Goal: Information Seeking & Learning: Learn about a topic

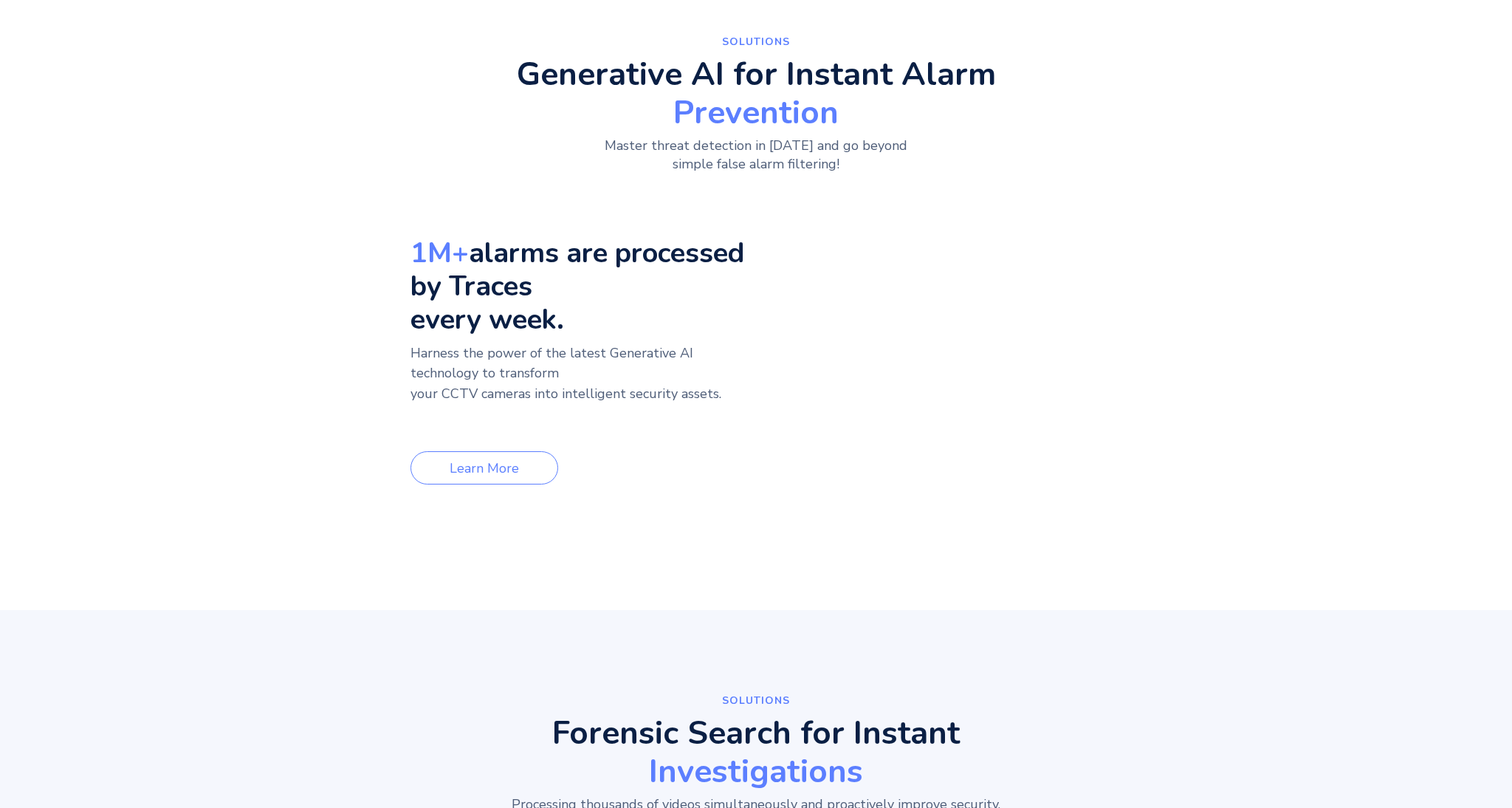
scroll to position [857, 0]
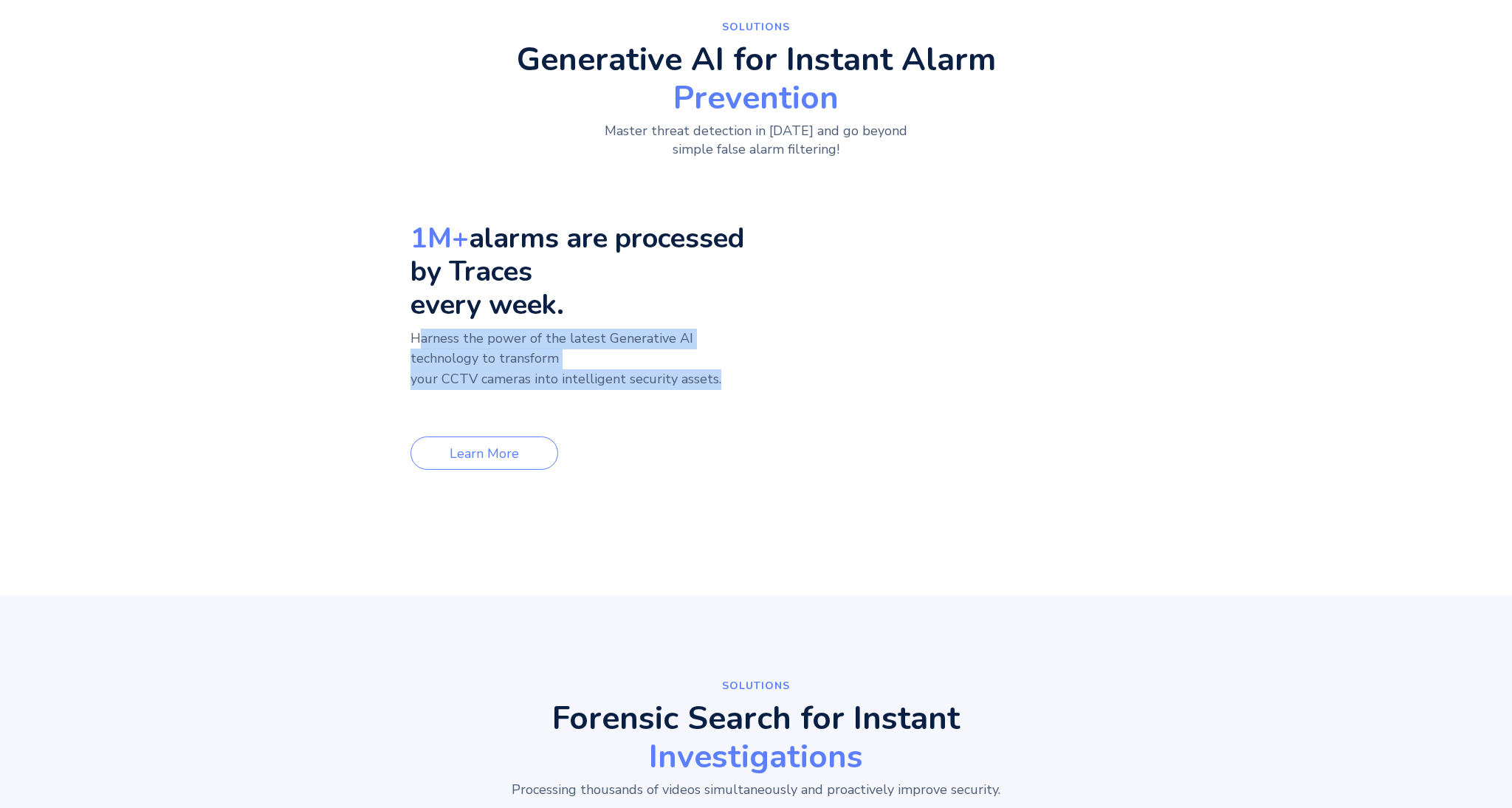
drag, startPoint x: 199, startPoint y: 311, endPoint x: 575, endPoint y: 321, distance: 376.1
click at [575, 329] on p "Harness the power of the latest Generative AI technology to transform your CCTV…" at bounding box center [580, 370] width 339 height 82
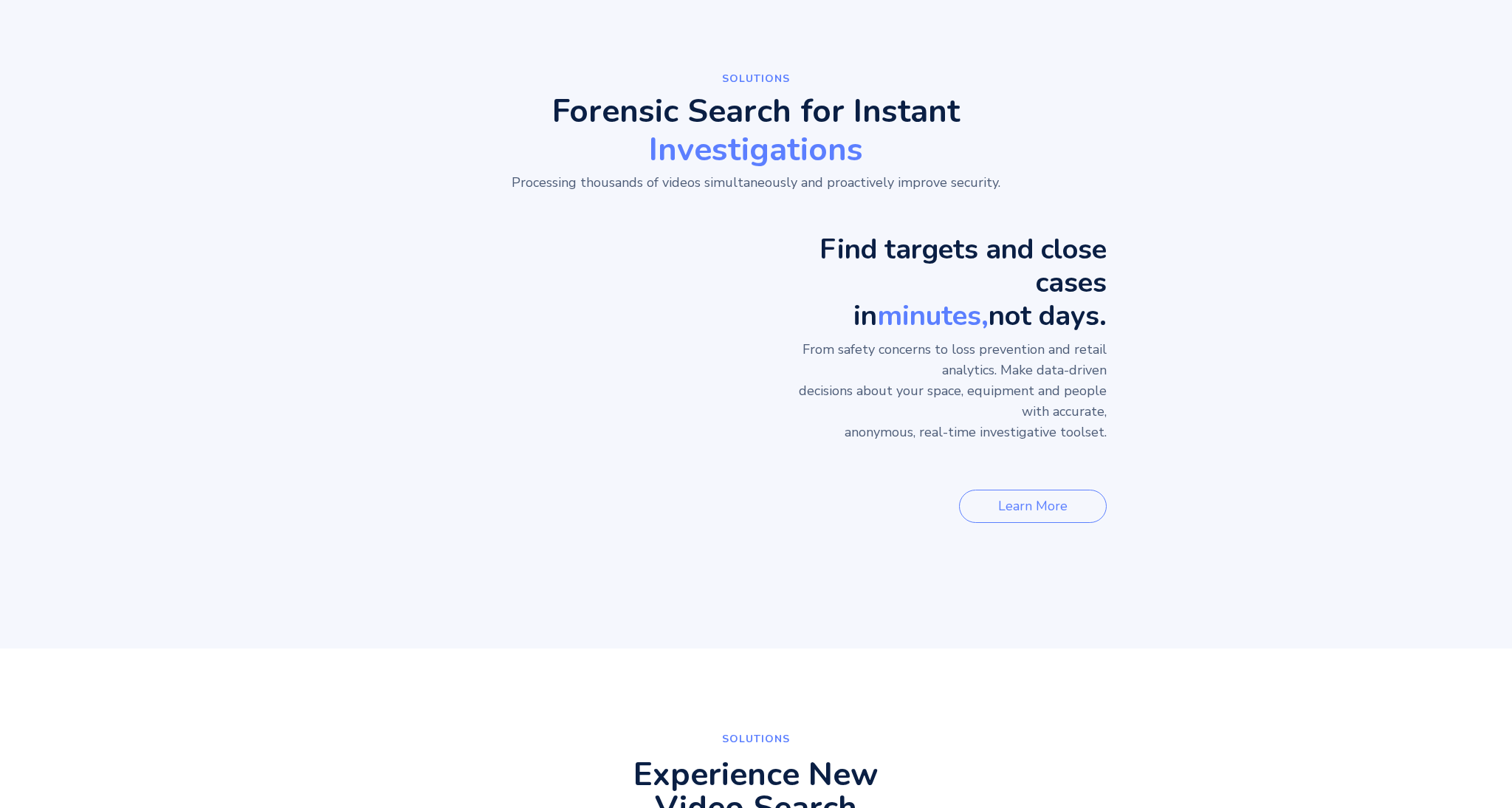
scroll to position [1481, 0]
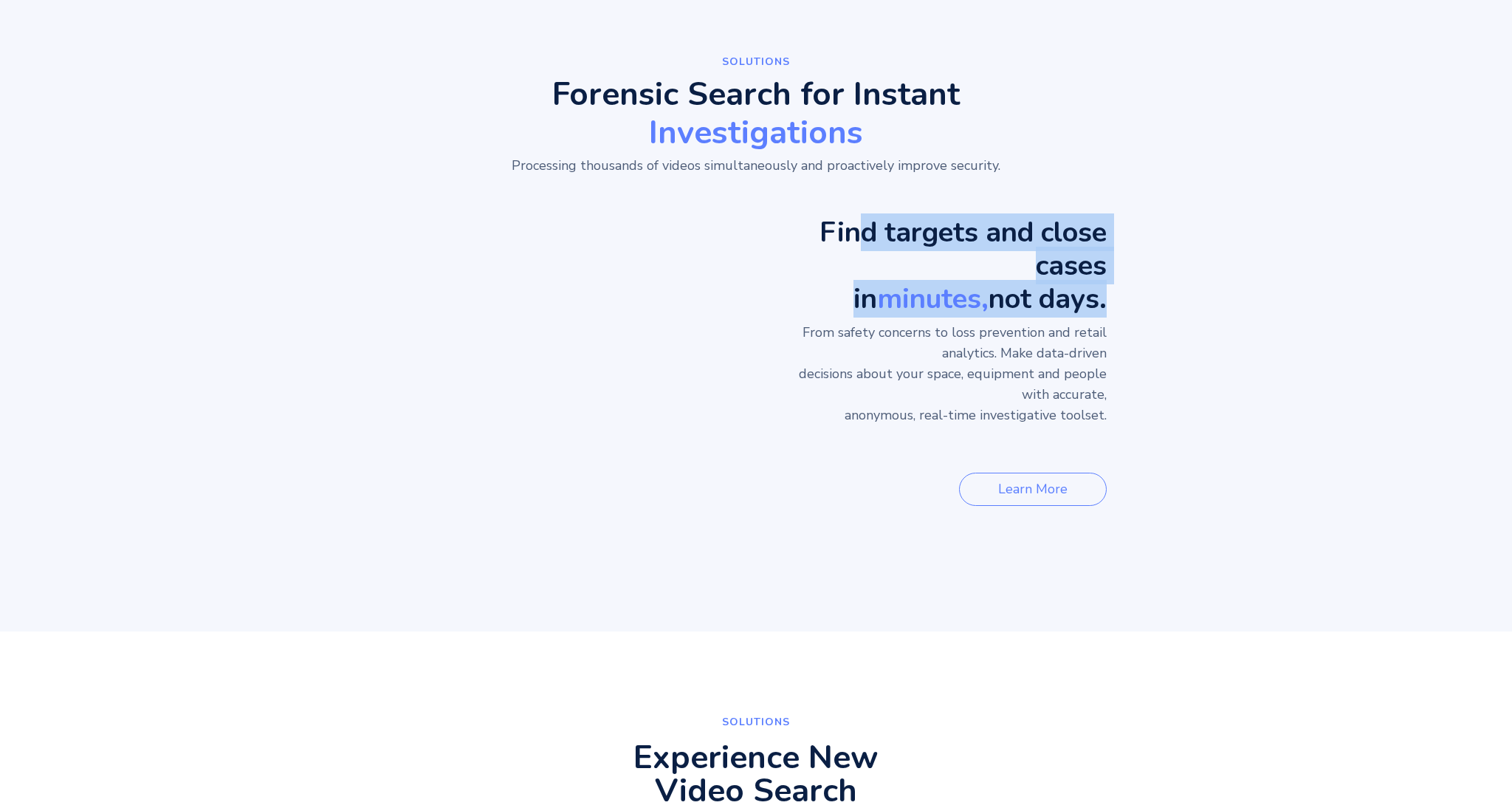
drag, startPoint x: 1134, startPoint y: 297, endPoint x: 1311, endPoint y: 317, distance: 178.1
click at [1107, 315] on h3 "Find targets and close cases in minutes, not days." at bounding box center [931, 265] width 350 height 99
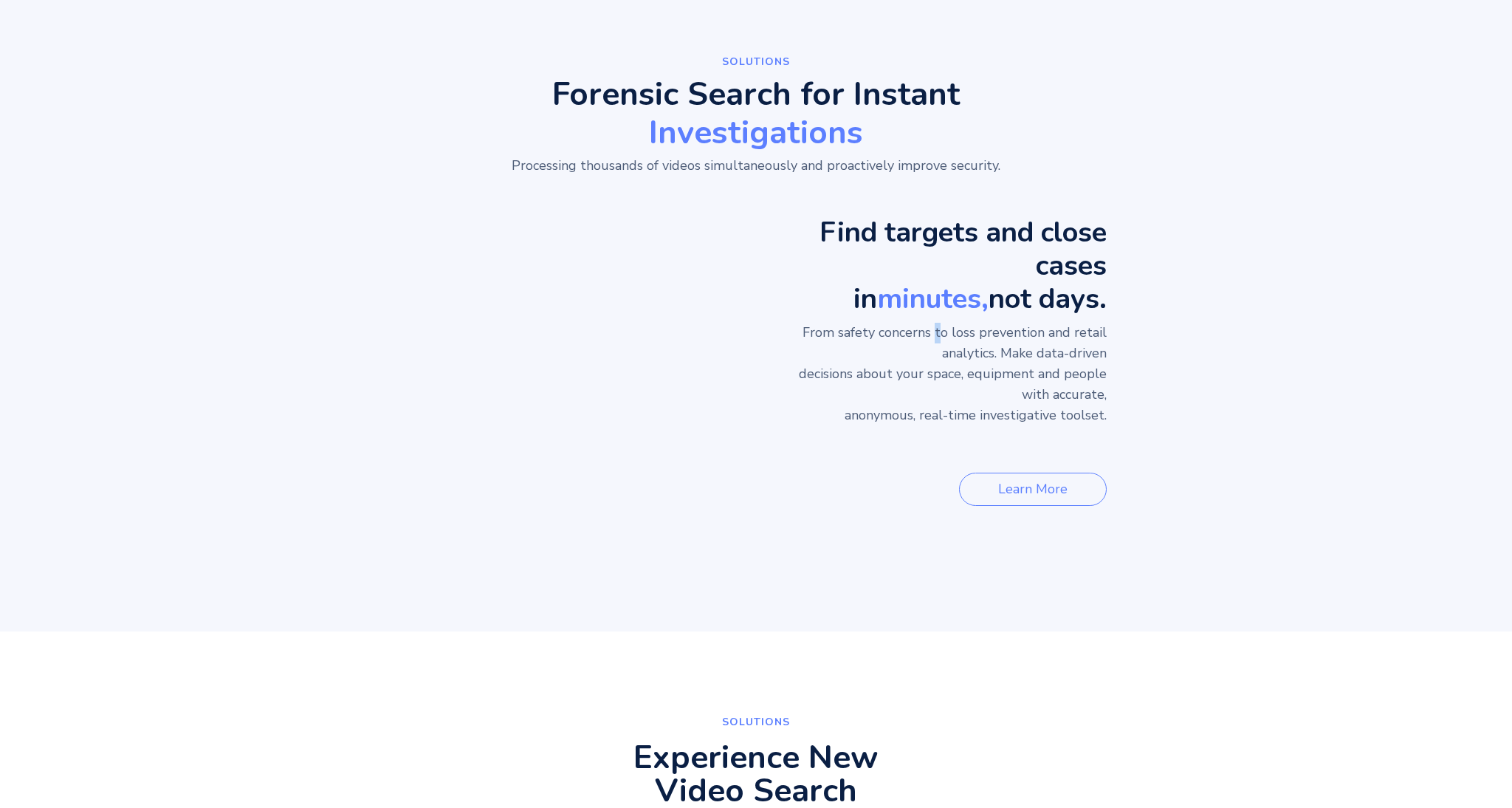
click at [986, 375] on p "From safety concerns to loss prevention and retail analytics. Make data-driven …" at bounding box center [939, 384] width 336 height 123
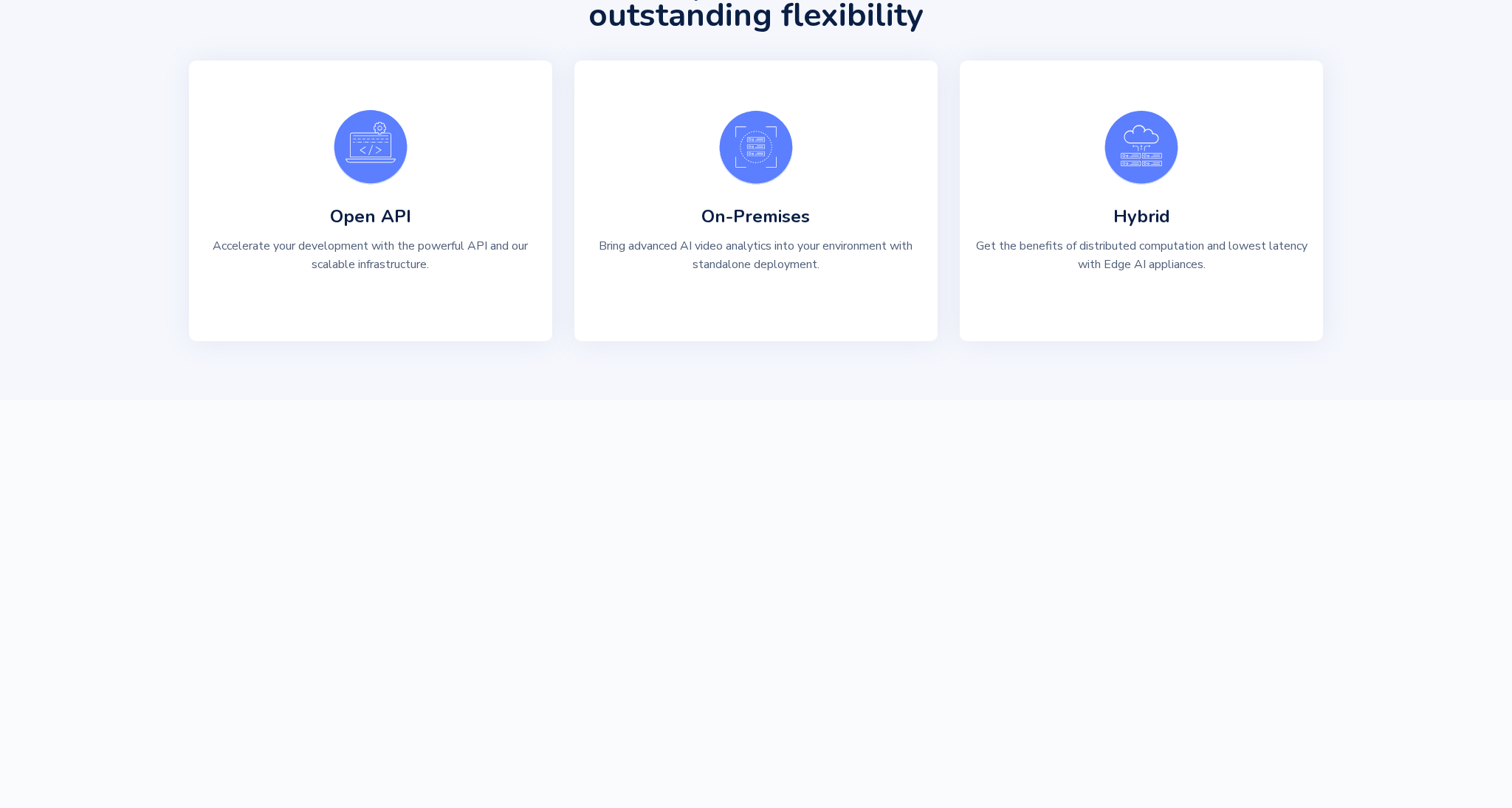
scroll to position [3197, 0]
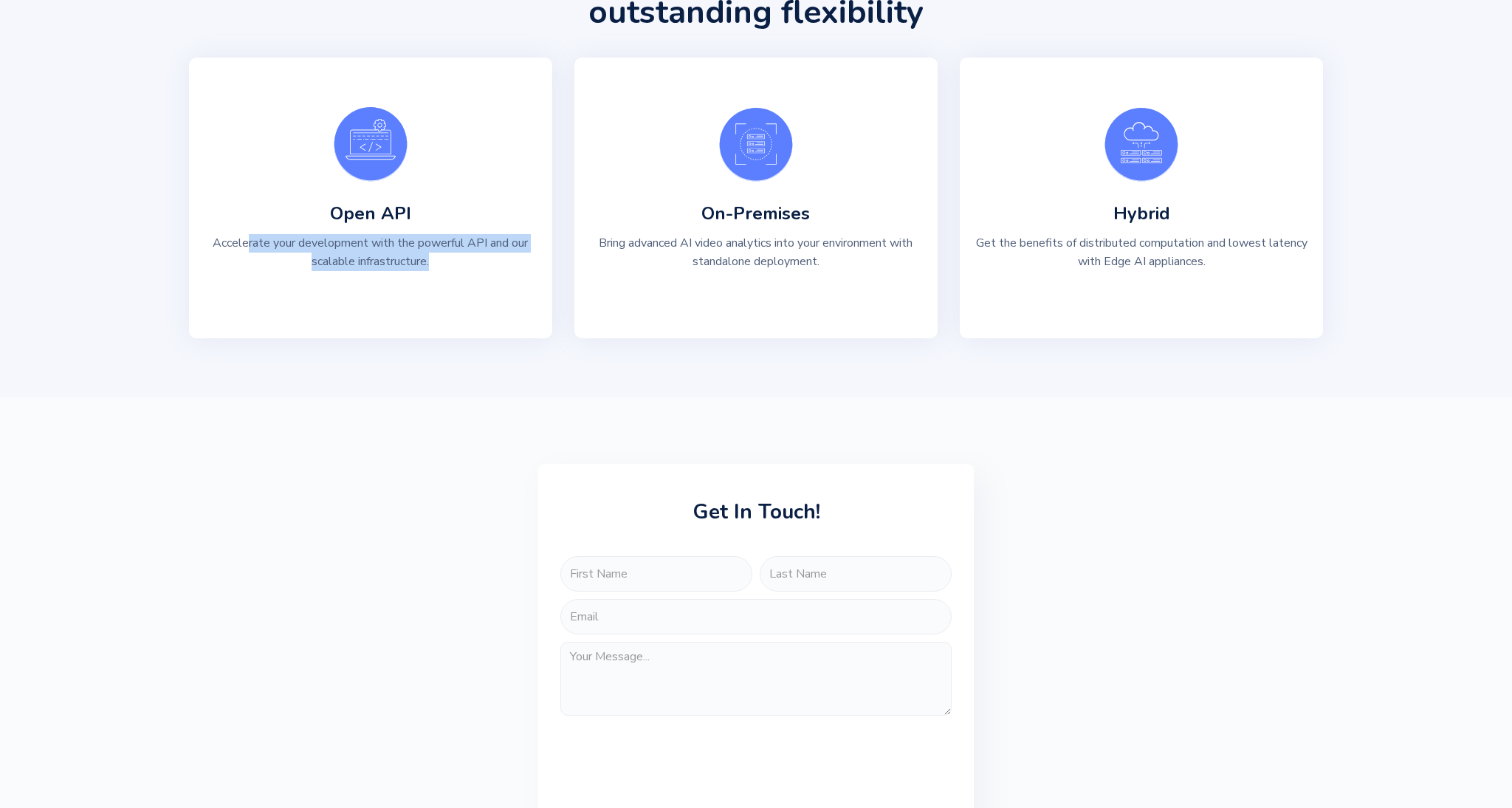
drag, startPoint x: 246, startPoint y: 430, endPoint x: 544, endPoint y: 453, distance: 298.9
click at [544, 338] on div "Open API Accelerate your development with the powerful API and our scalable inf…" at bounding box center [370, 198] width 364 height 280
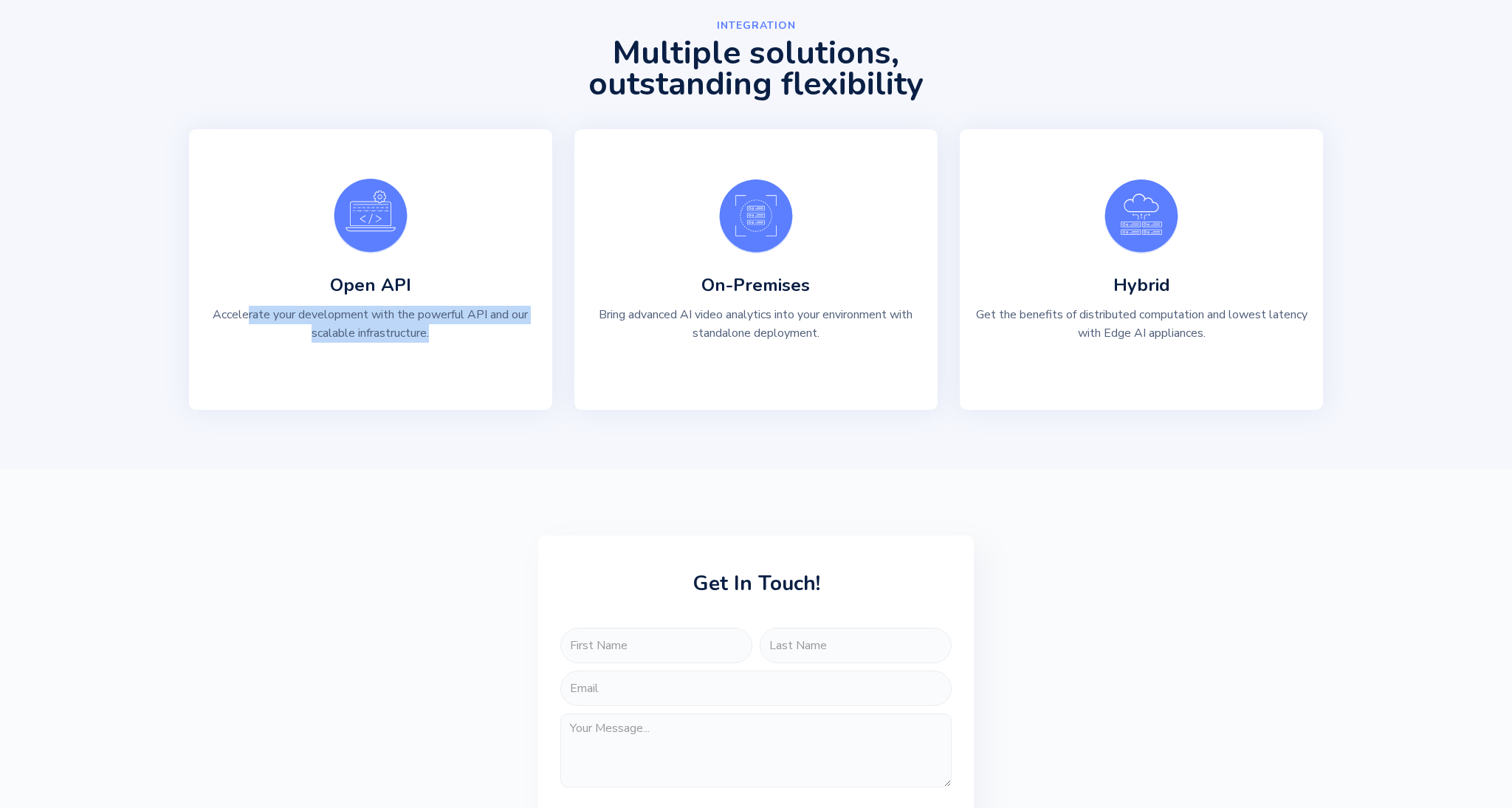
scroll to position [3119, 0]
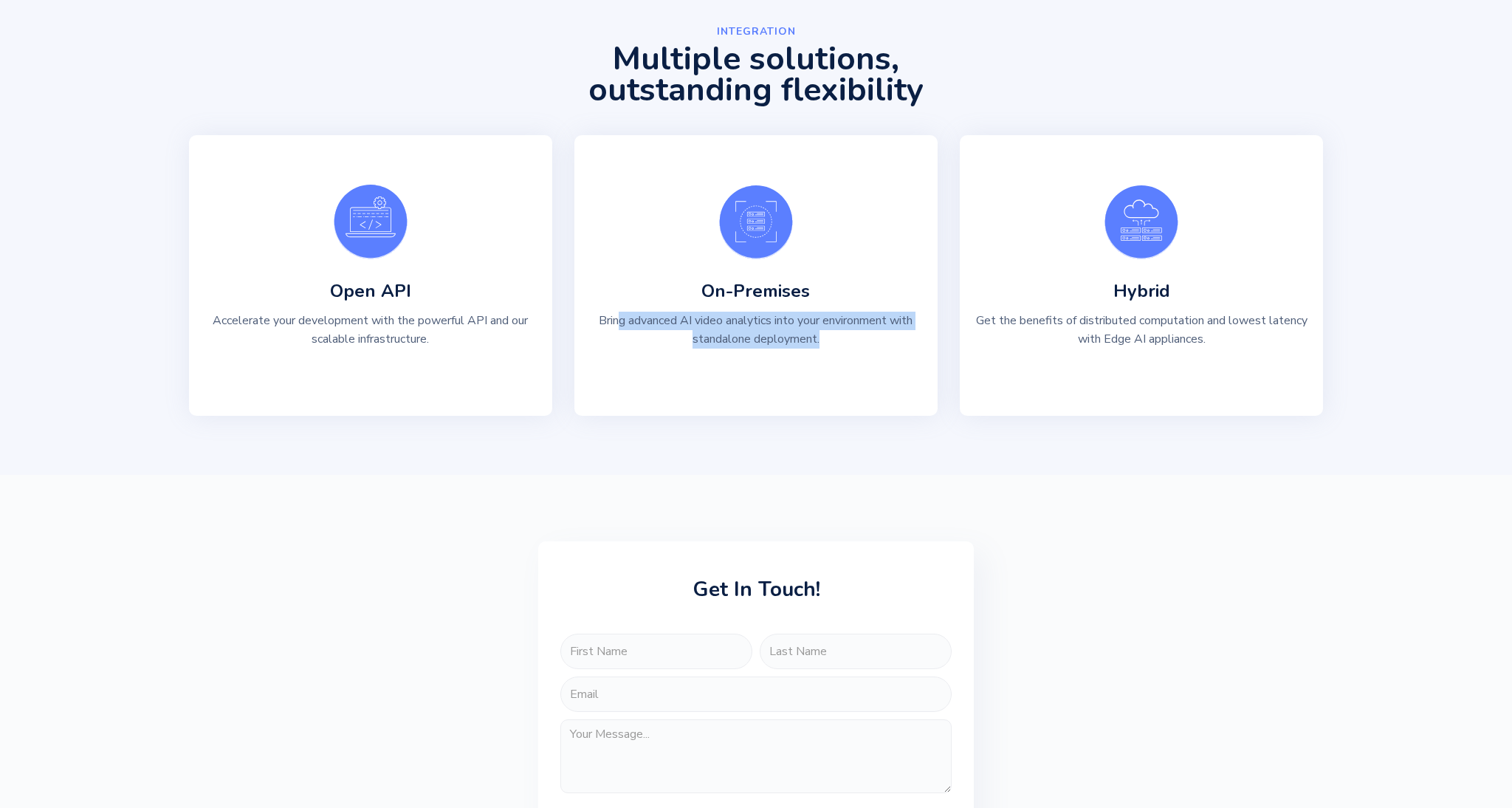
drag, startPoint x: 615, startPoint y: 505, endPoint x: 861, endPoint y: 521, distance: 246.5
click at [861, 348] on p "Bring advanced AI video analytics into your environment with standalone deploym…" at bounding box center [756, 330] width 334 height 37
click at [825, 416] on div "On-Premises Bring advanced AI video analytics into your environment with standa…" at bounding box center [756, 275] width 364 height 280
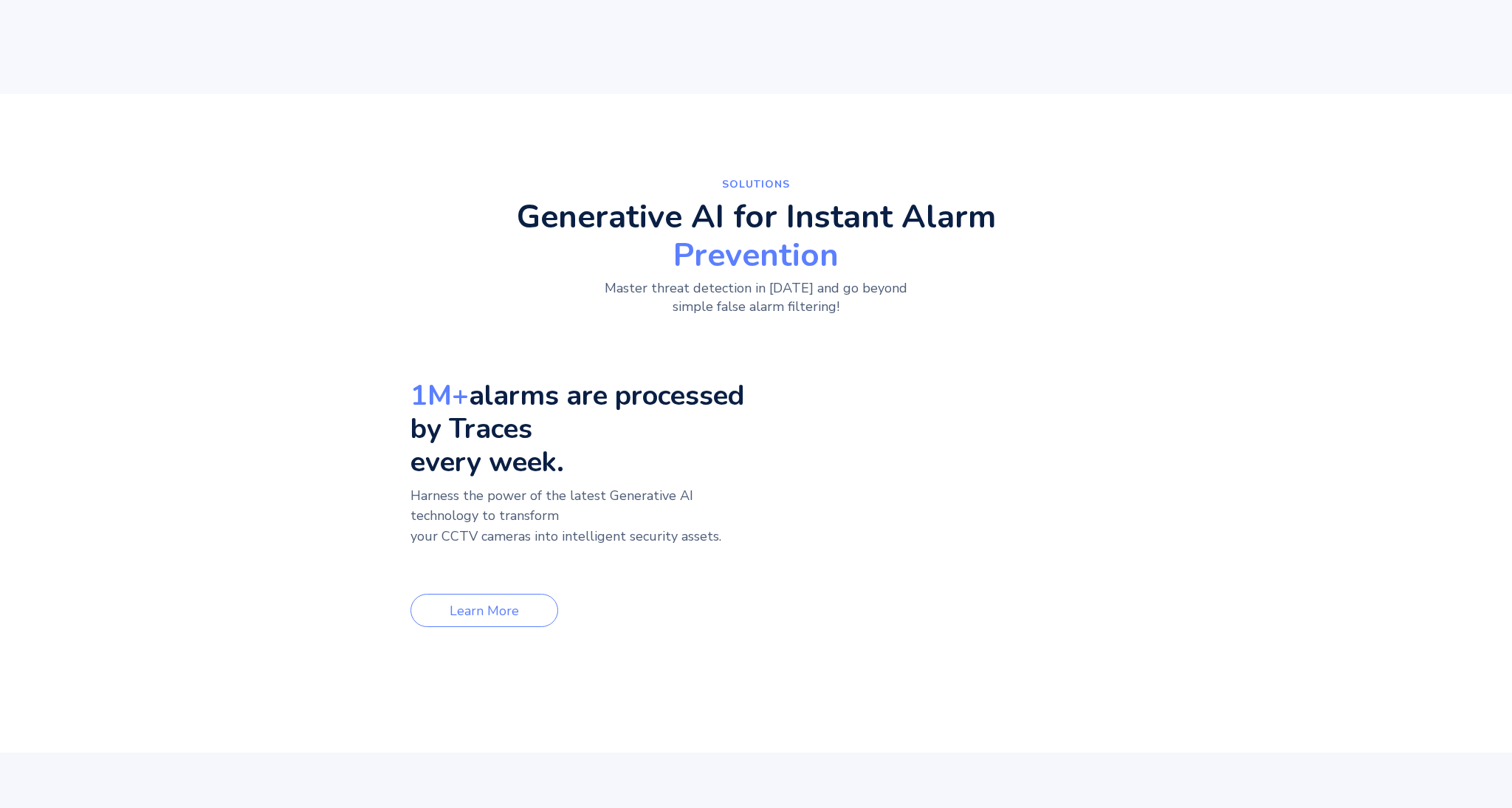
scroll to position [702, 0]
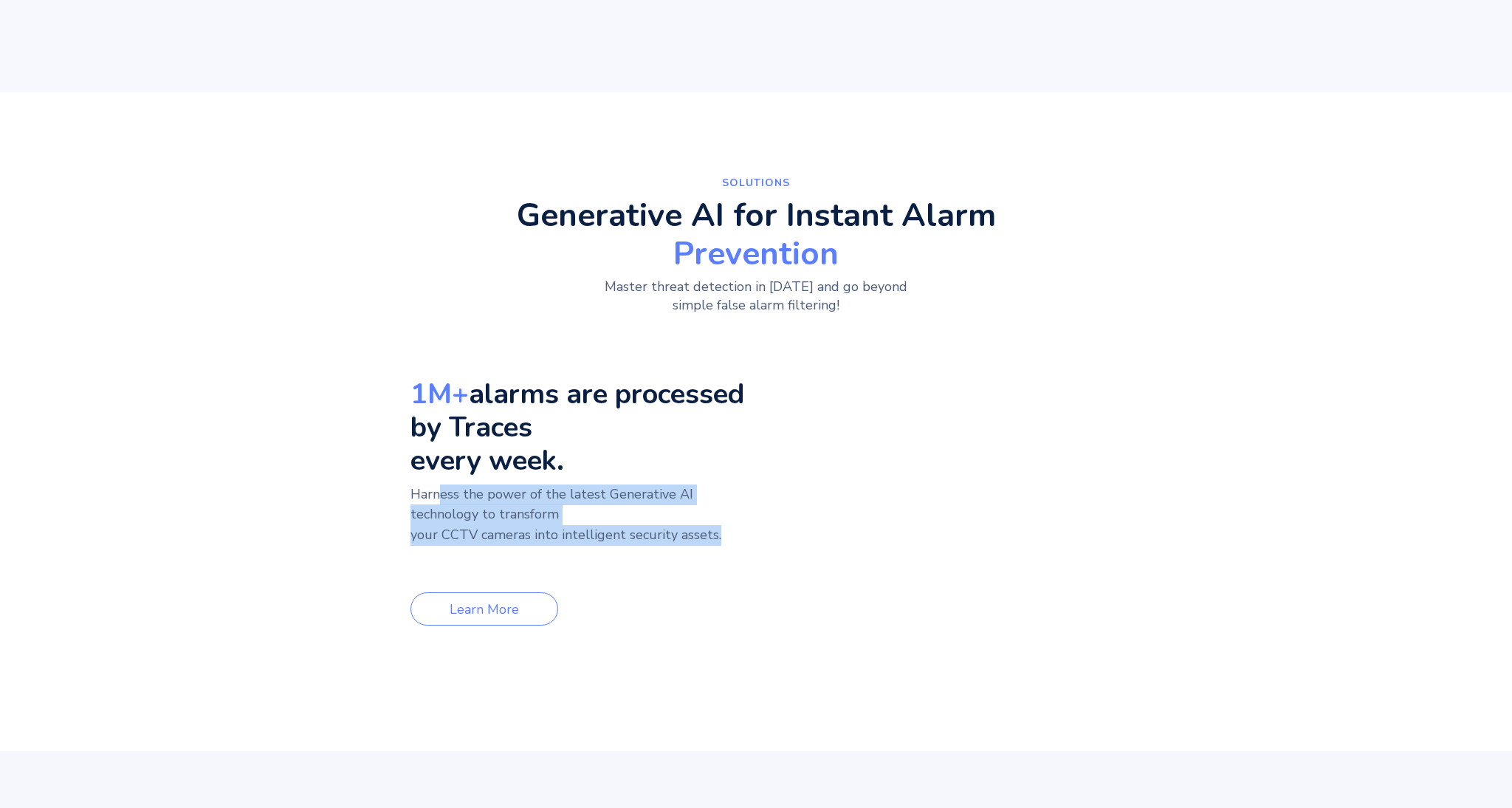
drag, startPoint x: 220, startPoint y: 462, endPoint x: 625, endPoint y: 483, distance: 405.5
click at [625, 484] on p "Harness the power of the latest Generative AI technology to transform your CCTV…" at bounding box center [580, 525] width 339 height 82
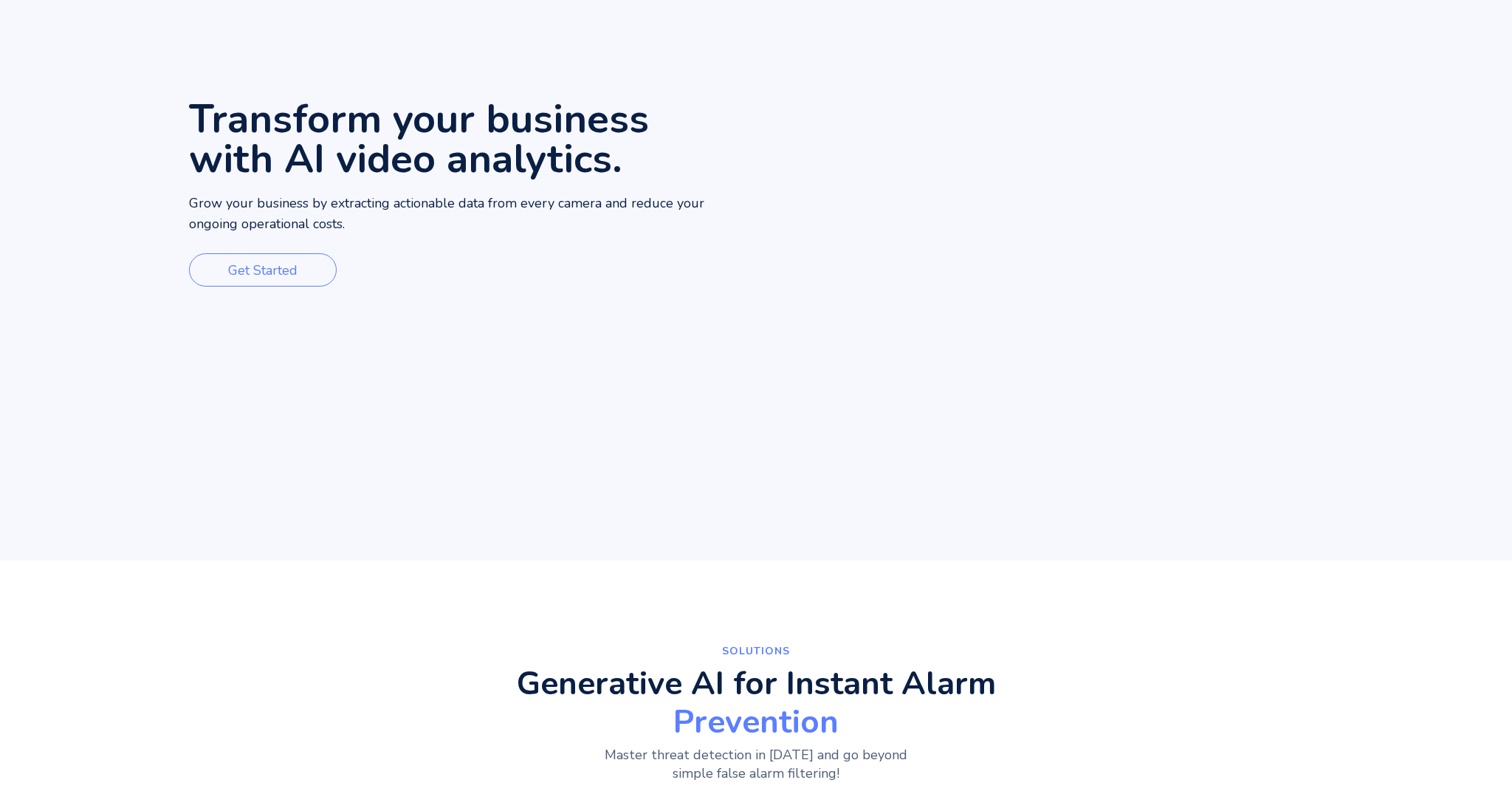
scroll to position [0, 0]
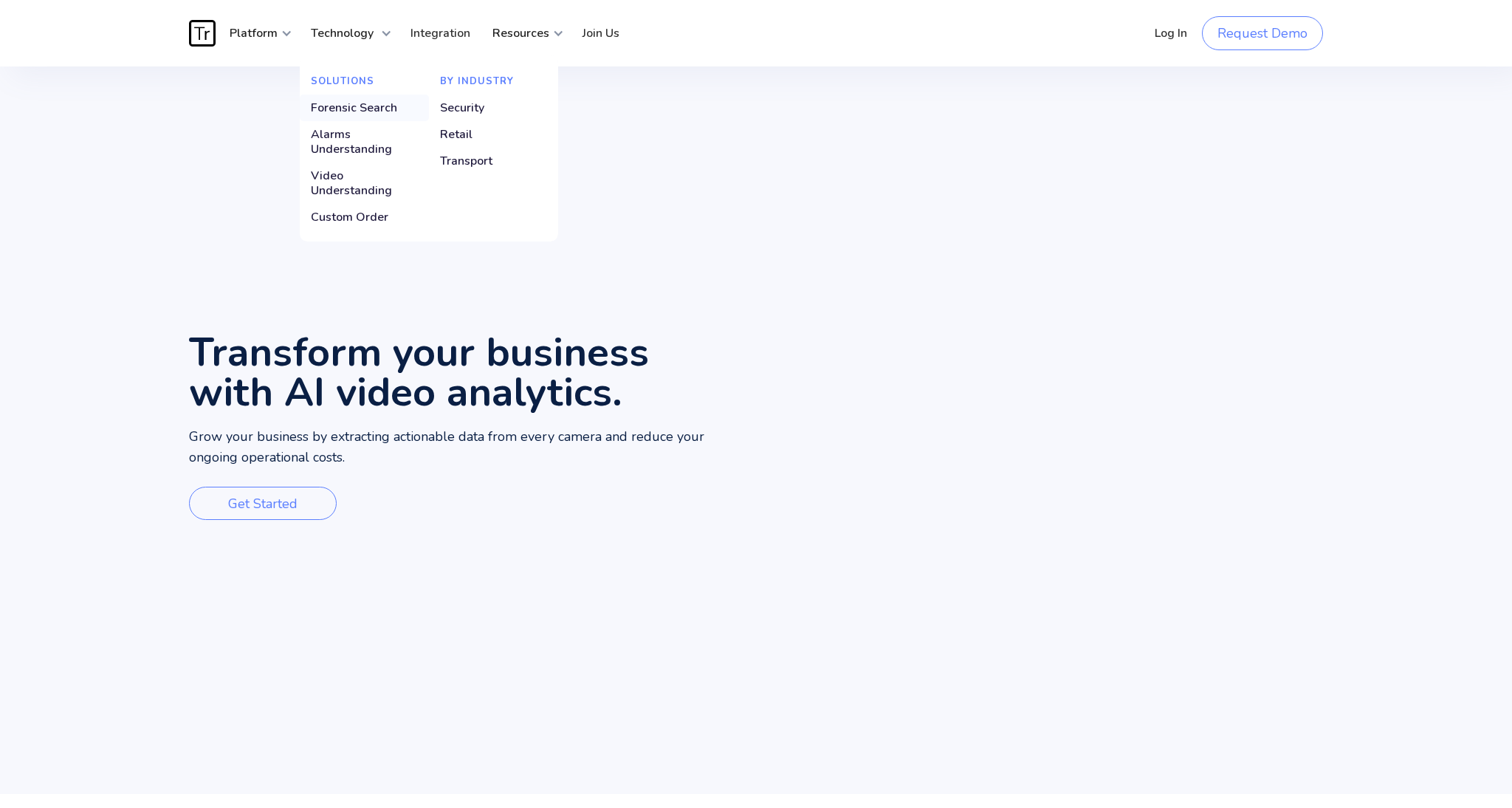
click at [374, 102] on div "Forensic Search" at bounding box center [354, 107] width 86 height 15
